Goal: Task Accomplishment & Management: Manage account settings

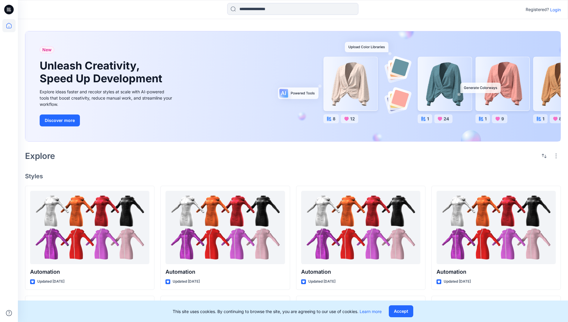
click at [554, 10] on p "Login" at bounding box center [555, 10] width 11 height 6
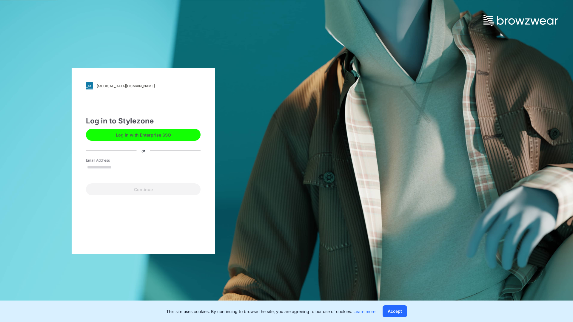
click at [118, 167] on input "Email Address" at bounding box center [143, 167] width 115 height 9
type input "**********"
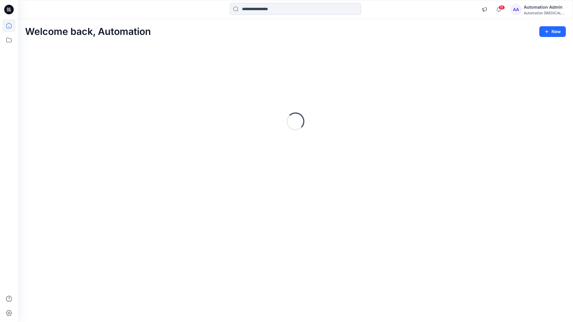
click at [11, 26] on icon at bounding box center [8, 25] width 5 height 5
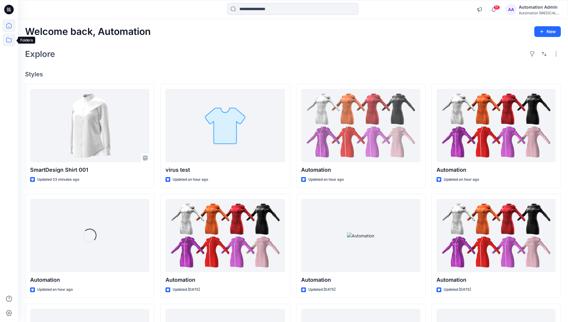
click at [7, 41] on icon at bounding box center [8, 39] width 13 height 13
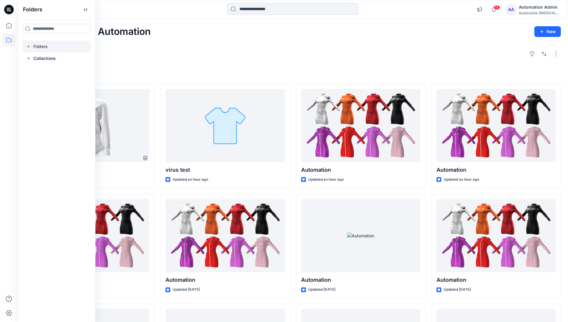
click at [39, 45] on div at bounding box center [57, 47] width 68 height 12
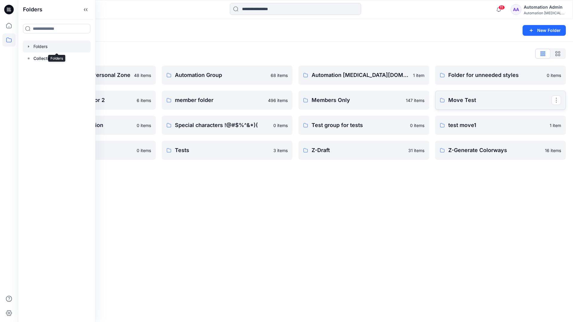
click at [478, 101] on p "Move Test" at bounding box center [499, 100] width 103 height 8
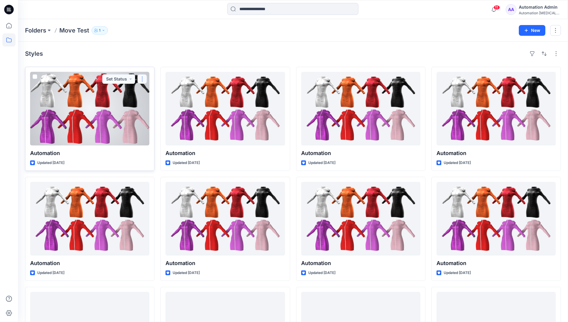
click at [142, 79] on button "button" at bounding box center [143, 79] width 10 height 10
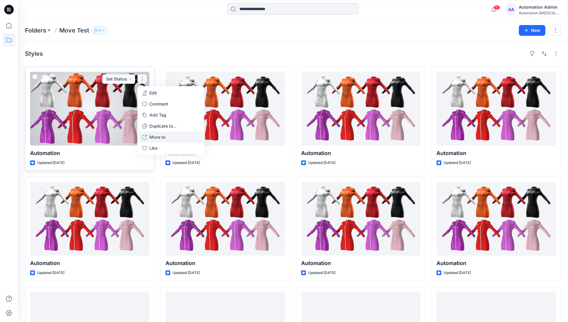
click at [164, 135] on p "Move to" at bounding box center [157, 137] width 16 height 6
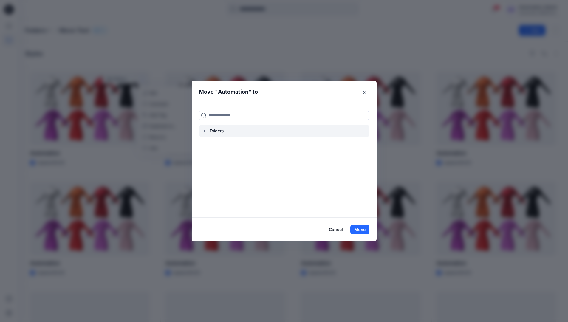
click at [206, 130] on icon "button" at bounding box center [205, 131] width 5 height 5
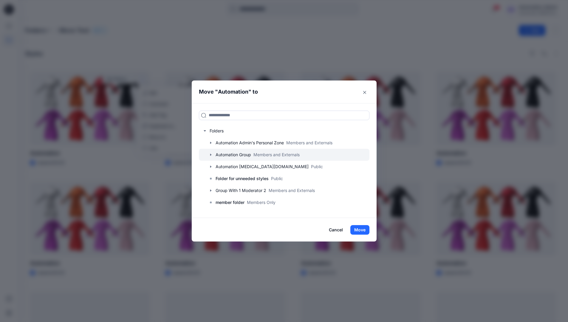
click at [229, 154] on div at bounding box center [284, 155] width 171 height 12
click at [363, 228] on button "Move" at bounding box center [359, 230] width 19 height 10
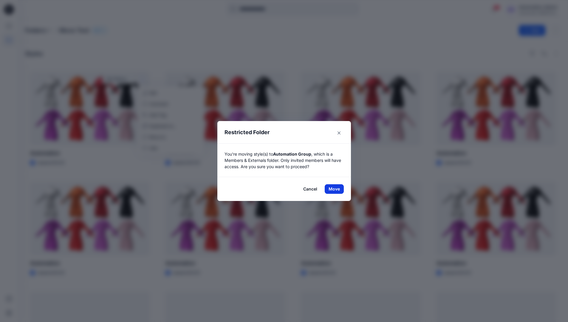
click at [336, 189] on button "Move" at bounding box center [334, 189] width 19 height 10
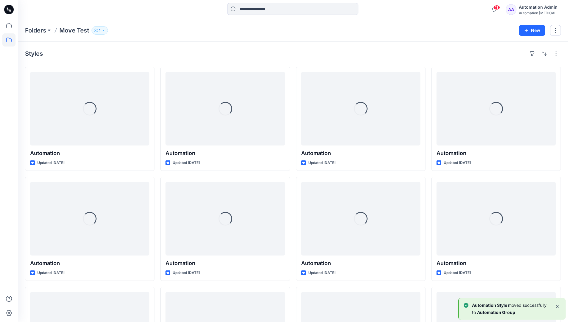
drag, startPoint x: 336, startPoint y: 189, endPoint x: 321, endPoint y: 55, distance: 134.9
click at [321, 55] on div "Styles" at bounding box center [293, 54] width 536 height 10
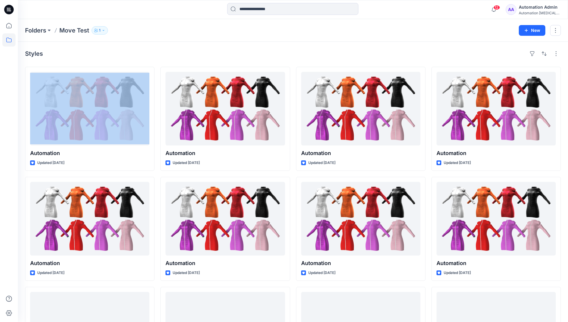
click at [34, 55] on h4 "Styles" at bounding box center [34, 53] width 18 height 7
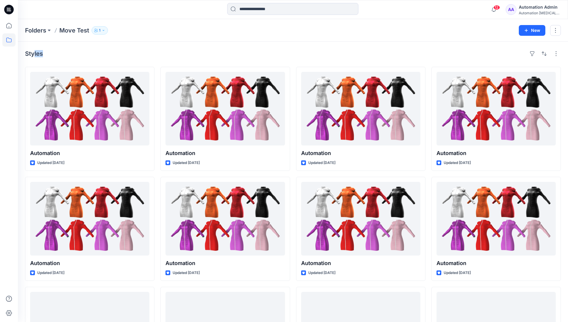
drag, startPoint x: 34, startPoint y: 55, endPoint x: 95, endPoint y: 61, distance: 60.8
click at [95, 61] on div "Styles Automation Updated 3 days ago Automation Updated 10 days ago Automation …" at bounding box center [293, 231] width 550 height 378
click at [10, 41] on icon at bounding box center [8, 39] width 13 height 13
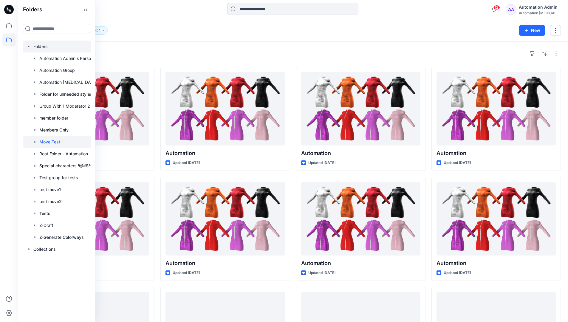
click at [42, 47] on div at bounding box center [65, 47] width 84 height 12
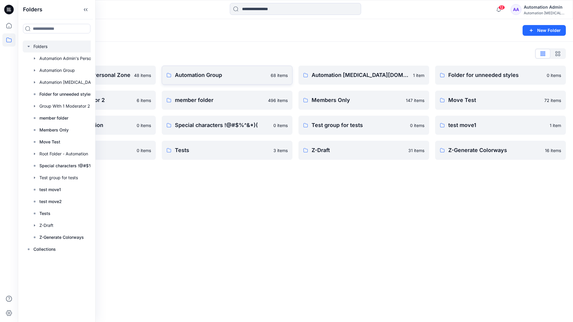
click at [219, 79] on p "Automation Group" at bounding box center [221, 75] width 92 height 8
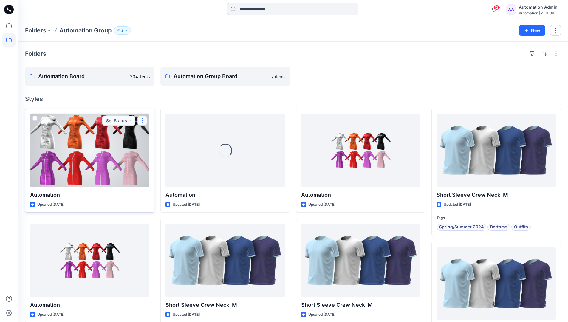
click at [142, 124] on button "button" at bounding box center [143, 121] width 10 height 10
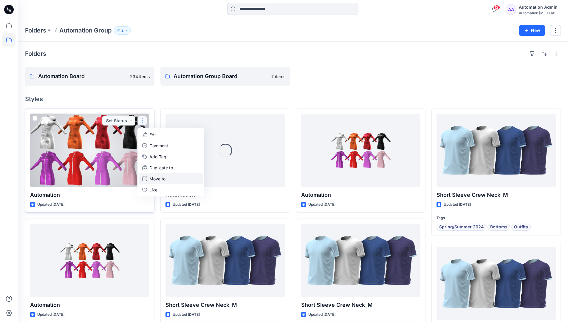
click at [163, 177] on p "Move to" at bounding box center [157, 179] width 16 height 6
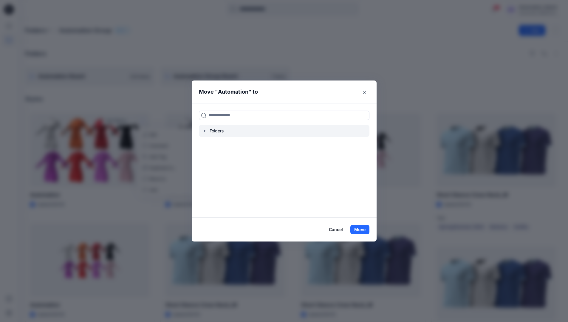
click at [207, 130] on icon "button" at bounding box center [205, 131] width 5 height 5
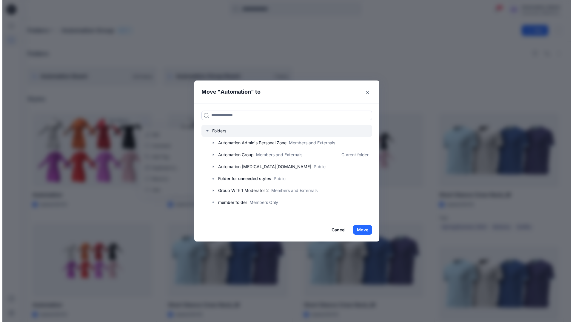
scroll to position [59, 0]
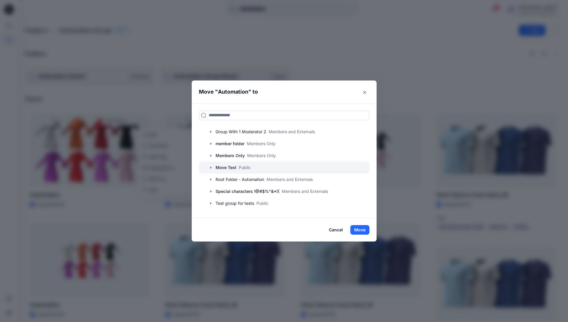
click at [228, 166] on p "Move Test" at bounding box center [226, 167] width 21 height 7
click at [359, 227] on button "Move" at bounding box center [359, 230] width 19 height 10
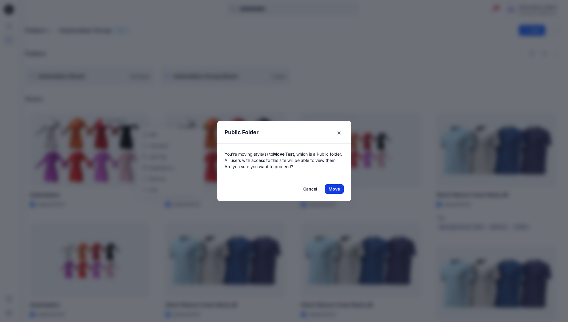
click at [336, 189] on button "Move" at bounding box center [334, 189] width 19 height 10
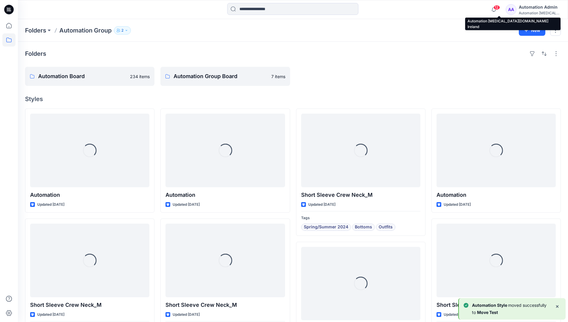
click at [529, 13] on div "Automation testim..." at bounding box center [540, 13] width 42 height 4
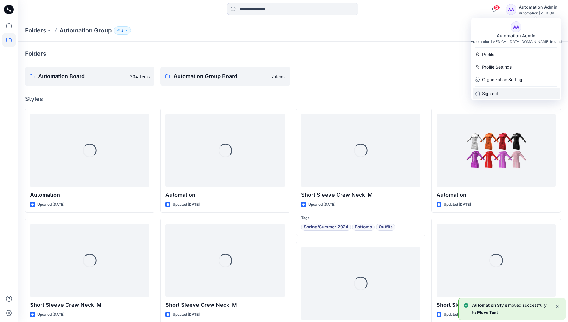
click at [490, 89] on p "Sign out" at bounding box center [490, 93] width 16 height 11
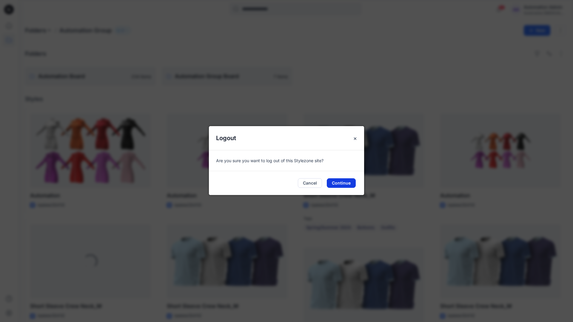
click at [347, 185] on button "Continue" at bounding box center [341, 183] width 29 height 10
